Goal: Transaction & Acquisition: Purchase product/service

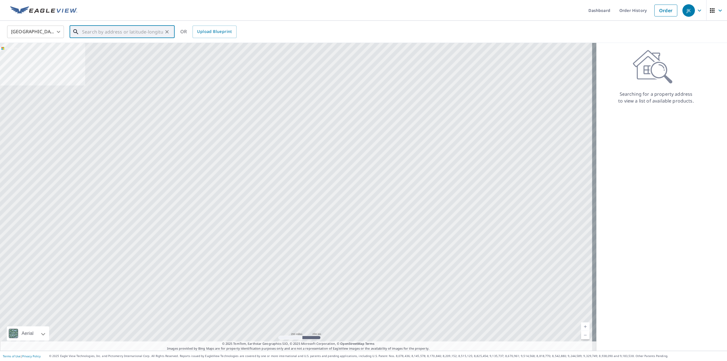
click at [139, 30] on input "text" at bounding box center [122, 32] width 81 height 16
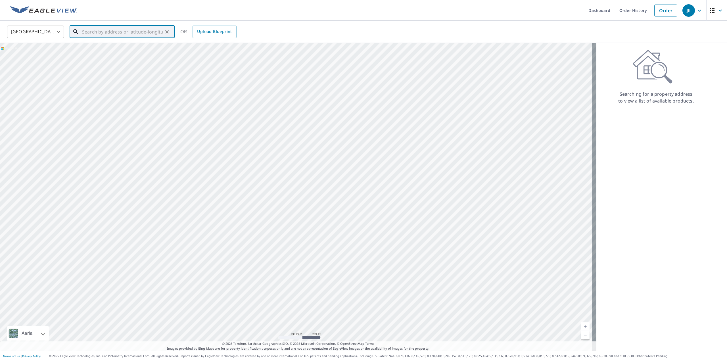
drag, startPoint x: 159, startPoint y: 31, endPoint x: 166, endPoint y: 29, distance: 7.4
click at [159, 31] on input "text" at bounding box center [122, 32] width 81 height 16
type input "552 Rogers St Downers Grove, IL 60515"
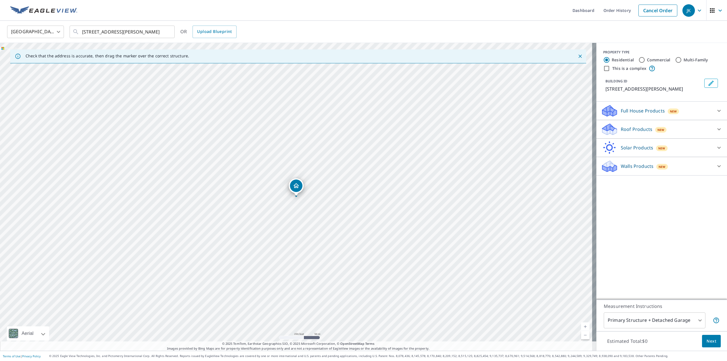
click at [637, 130] on p "Roof Products" at bounding box center [637, 129] width 32 height 7
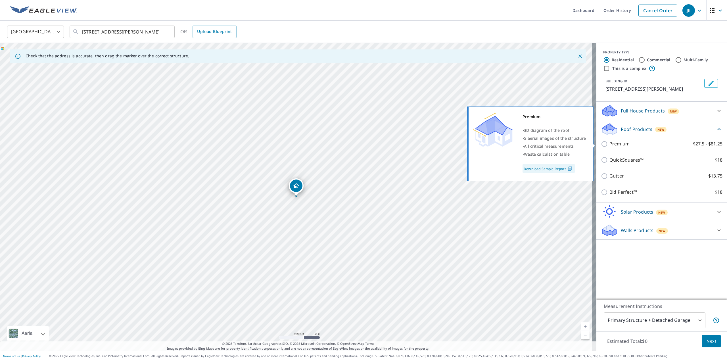
click at [613, 143] on p "Premium" at bounding box center [620, 143] width 20 height 7
click at [610, 143] on input "Premium $27.5 - $81.25" at bounding box center [605, 144] width 9 height 7
checkbox input "true"
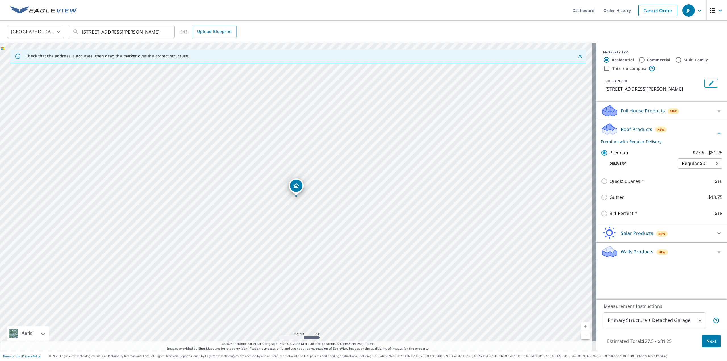
click at [707, 340] on span "Next" at bounding box center [712, 341] width 10 height 7
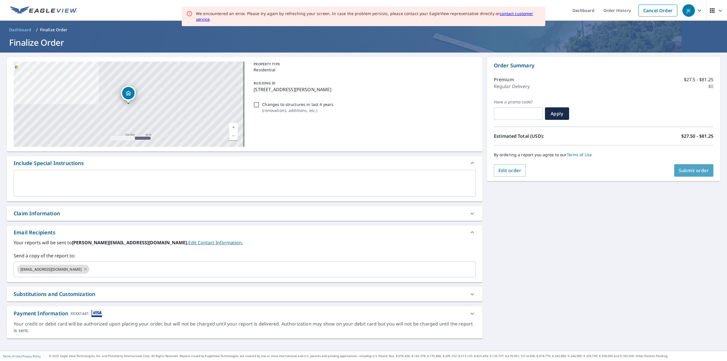
click at [695, 171] on span "Submit order" at bounding box center [694, 170] width 30 height 6
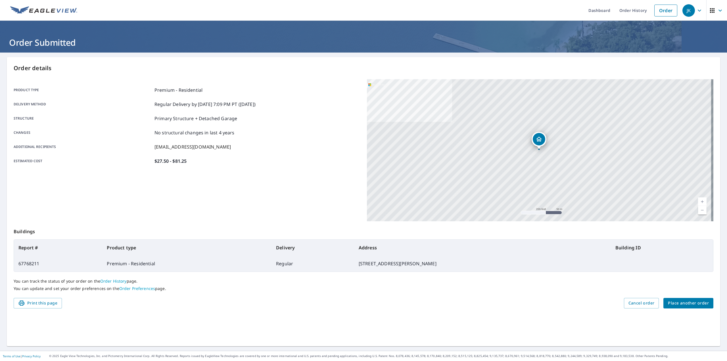
click at [454, 7] on ul "Dashboard Order History Order" at bounding box center [381, 10] width 600 height 21
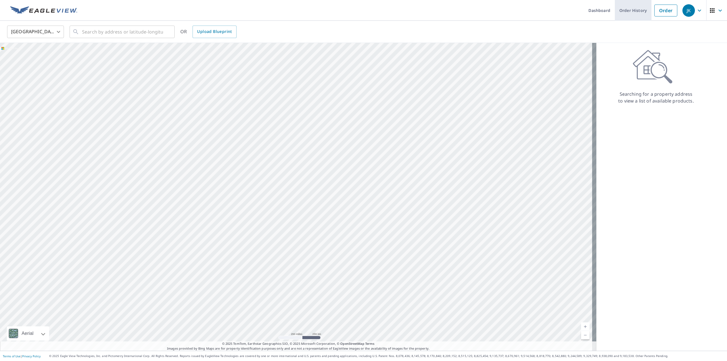
click at [639, 9] on link "Order History" at bounding box center [633, 10] width 37 height 21
